Goal: Transaction & Acquisition: Purchase product/service

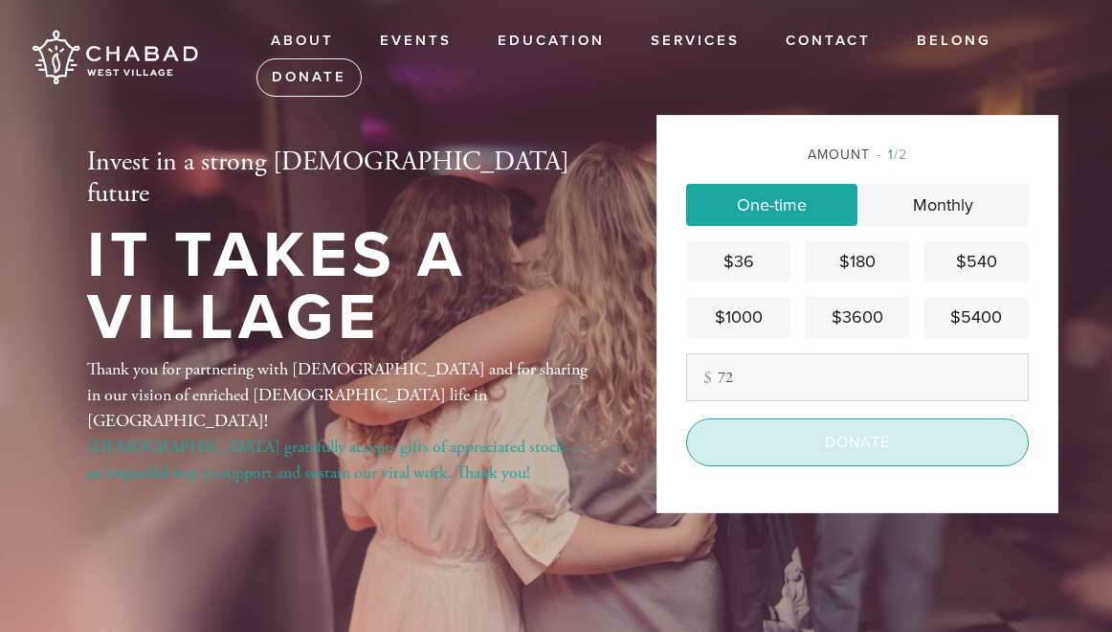
type input "72"
click at [804, 446] on input "Donate" at bounding box center [857, 442] width 343 height 48
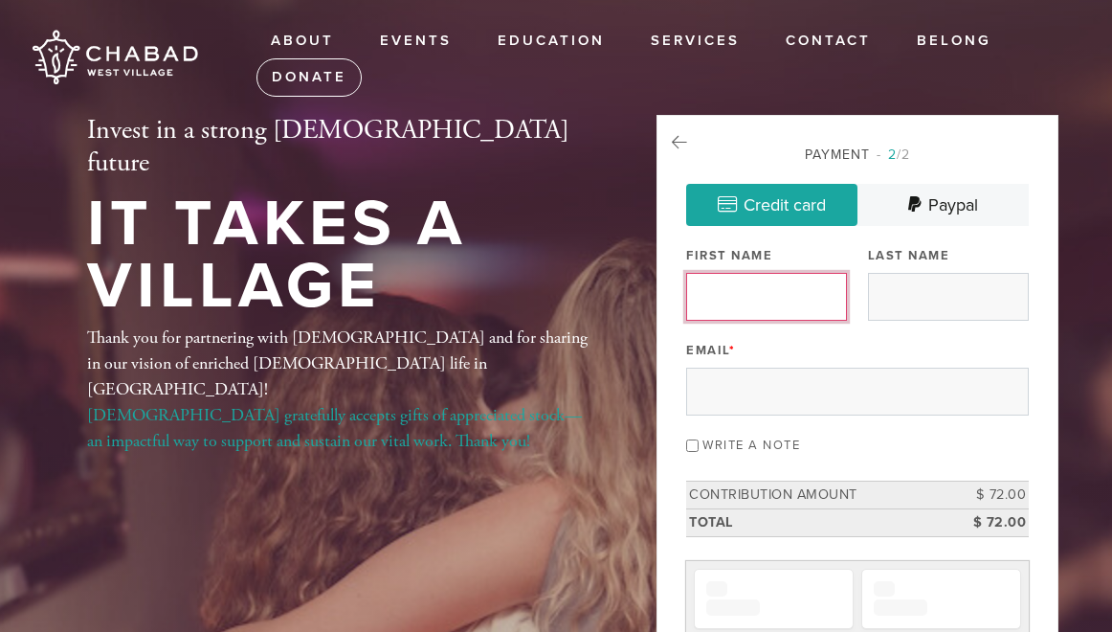
click at [741, 285] on input "First Name" at bounding box center [766, 297] width 161 height 48
